Goal: Navigation & Orientation: Go to known website

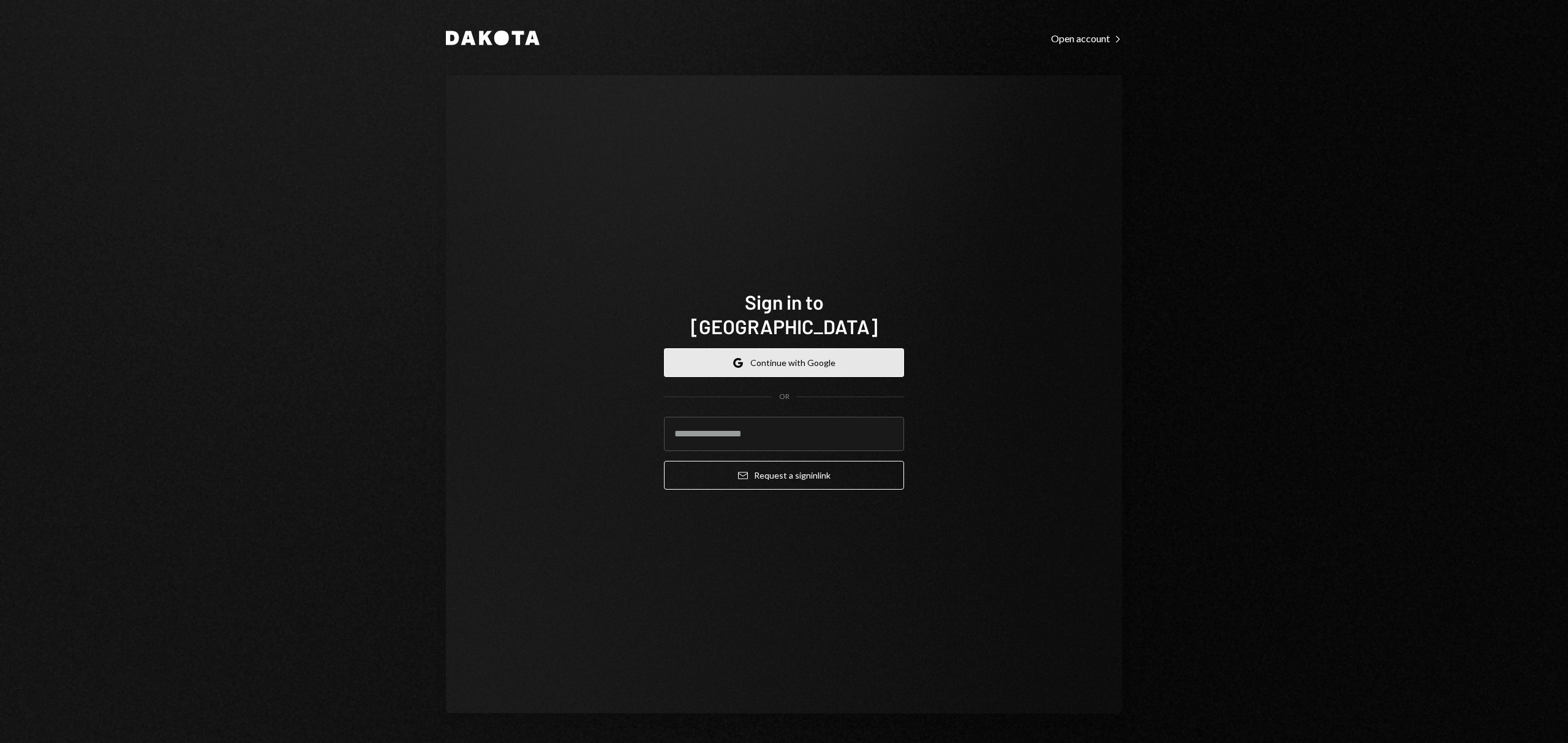
click at [783, 365] on button "Google Continue with Google" at bounding box center [784, 362] width 240 height 29
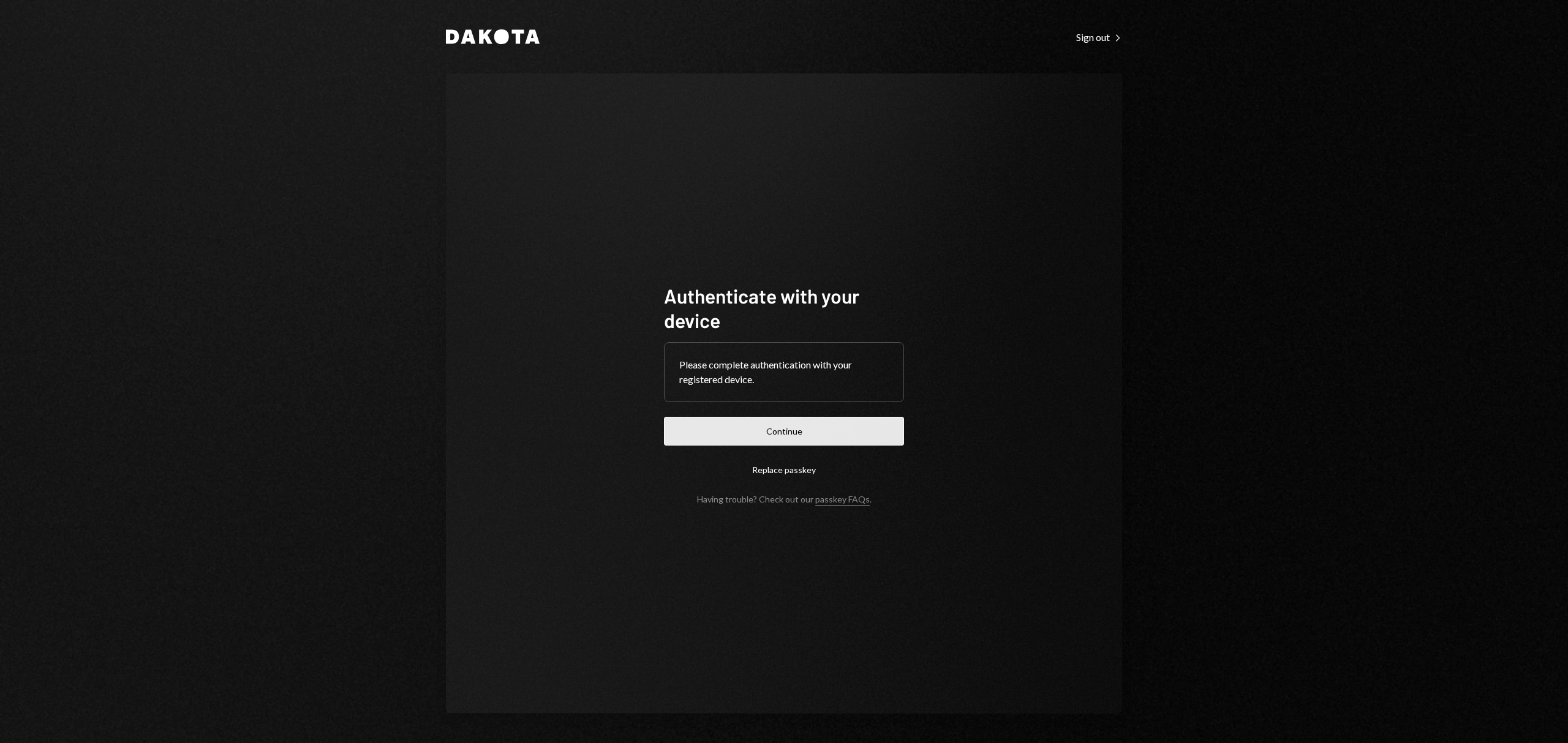
click at [832, 436] on button "Continue" at bounding box center [784, 431] width 240 height 29
